Goal: Task Accomplishment & Management: Use online tool/utility

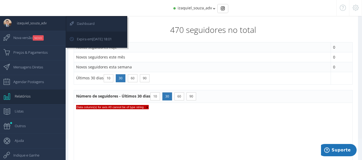
click at [111, 20] on link "Dashboard" at bounding box center [96, 24] width 60 height 15
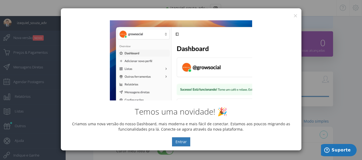
click at [294, 17] on div "Temos uma novidade! 🎉 Criamos uma nova versão do nosso Dashboard, mais moderna …" at bounding box center [181, 83] width 240 height 134
click at [294, 14] on button "×" at bounding box center [295, 15] width 4 height 7
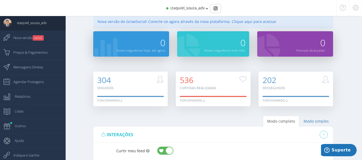
click at [205, 5] on div "izaquiel_souza_adv" at bounding box center [180, 8] width 281 height 16
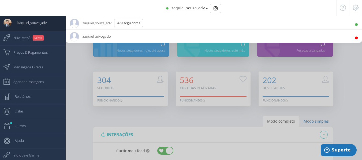
click at [134, 41] on li "izaquiel_advogado 10.9K Seguidores" at bounding box center [214, 35] width 296 height 13
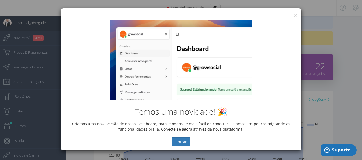
click at [292, 15] on div "× IG Grow Social" at bounding box center [181, 12] width 240 height 8
click at [296, 15] on button "×" at bounding box center [295, 15] width 4 height 7
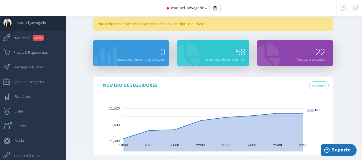
scroll to position [32, 0]
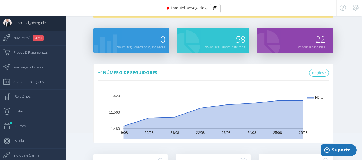
click at [245, 43] on span "58" at bounding box center [240, 39] width 10 height 12
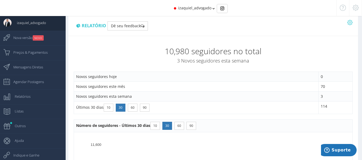
scroll to position [32, 0]
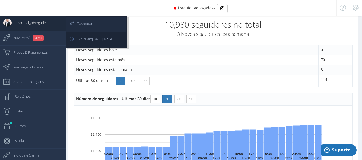
drag, startPoint x: 89, startPoint y: 20, endPoint x: 120, endPoint y: 22, distance: 30.6
click at [90, 20] on span "Dashboard" at bounding box center [83, 23] width 23 height 13
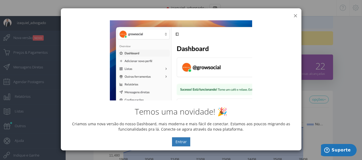
click at [294, 15] on button "×" at bounding box center [295, 15] width 4 height 7
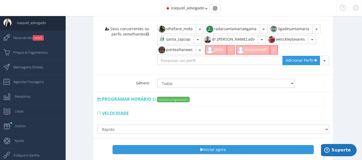
scroll to position [415, 0]
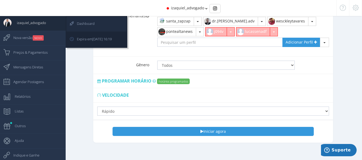
click at [93, 28] on span "Dashboard" at bounding box center [83, 23] width 23 height 13
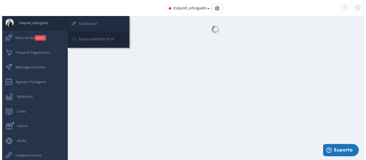
scroll to position [5, 0]
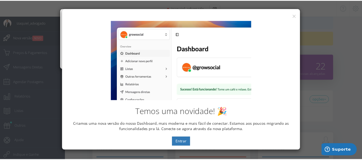
scroll to position [0, 0]
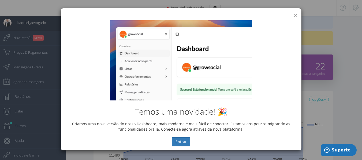
click at [296, 13] on button "×" at bounding box center [295, 15] width 4 height 7
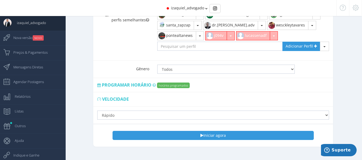
scroll to position [415, 0]
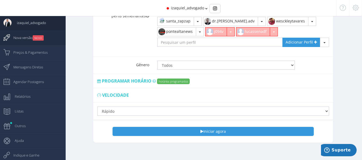
click at [33, 36] on span "Nova versão NOVO" at bounding box center [26, 37] width 36 height 13
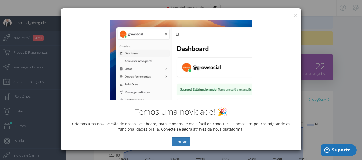
click at [295, 16] on div "Temos uma novidade! 🎉 Criamos uma nova versão do nosso Dashboard, mais moderna …" at bounding box center [181, 83] width 240 height 134
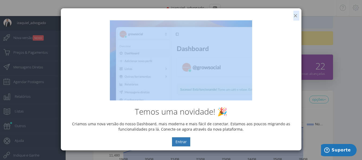
click at [295, 16] on div "× IG Grow Social Temos uma novidade! 🎉 Criamos uma nova versão do nosso Dashboa…" at bounding box center [181, 79] width 241 height 143
click at [295, 15] on button "×" at bounding box center [295, 15] width 4 height 7
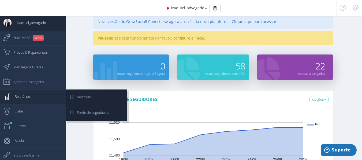
click at [28, 99] on span "Relatórios" at bounding box center [19, 96] width 21 height 13
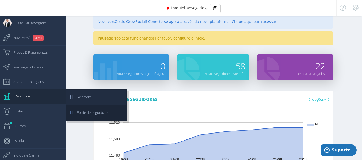
click at [82, 97] on span "Relatório" at bounding box center [82, 97] width 20 height 13
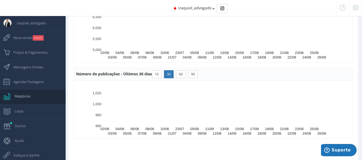
scroll to position [455, 0]
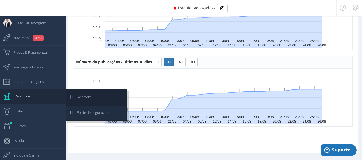
click at [104, 112] on span "Fonte de seguidores" at bounding box center [90, 112] width 37 height 13
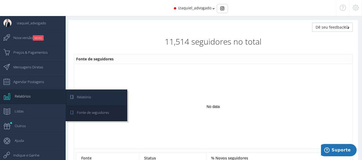
click at [107, 95] on link "Relatório" at bounding box center [96, 98] width 60 height 15
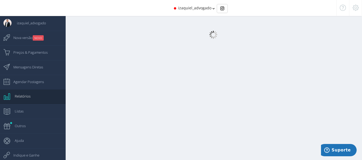
click at [342, 6] on icon at bounding box center [343, 8] width 6 height 4
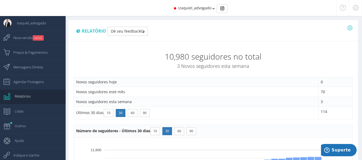
click at [349, 27] on icon at bounding box center [349, 28] width 5 height 4
click at [330, 39] on link "Exportar PDF" at bounding box center [329, 39] width 46 height 9
click at [33, 39] on small "NOVO" at bounding box center [38, 37] width 11 height 5
